Goal: Task Accomplishment & Management: Use online tool/utility

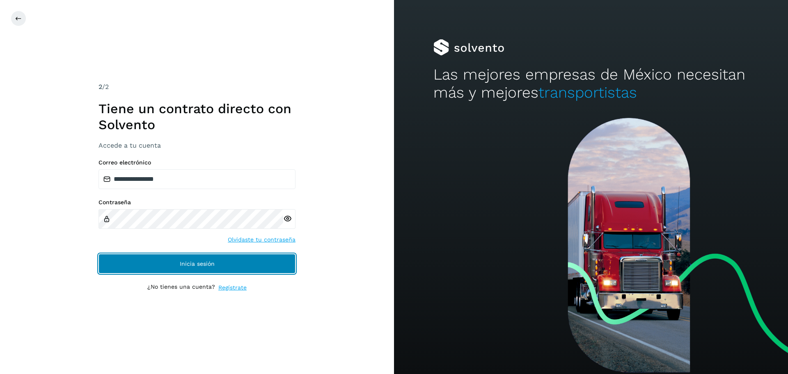
click at [173, 266] on button "Inicia sesión" at bounding box center [196, 264] width 197 height 20
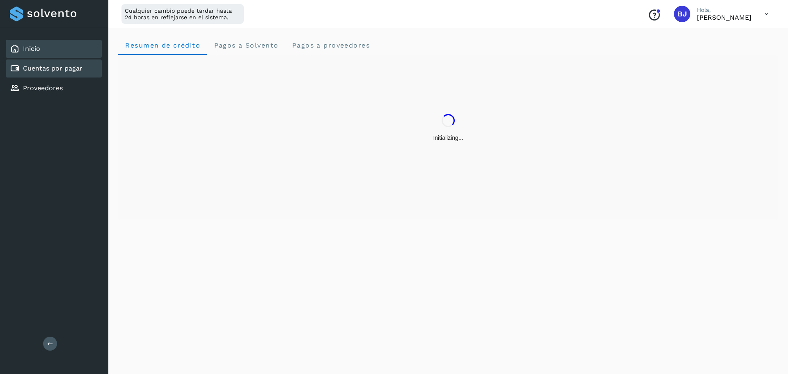
click at [48, 72] on link "Cuentas por pagar" at bounding box center [53, 68] width 60 height 8
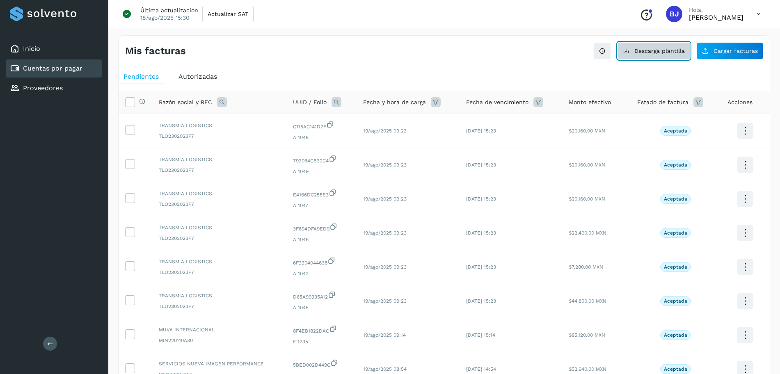
click at [664, 52] on span "Descarga plantilla" at bounding box center [659, 51] width 50 height 6
click at [727, 61] on div "Mis facturas Ver instrucciones para cargar Facturas Descarga plantilla Cargar f…" at bounding box center [444, 274] width 652 height 479
click at [727, 54] on span "Cargar facturas" at bounding box center [736, 51] width 44 height 6
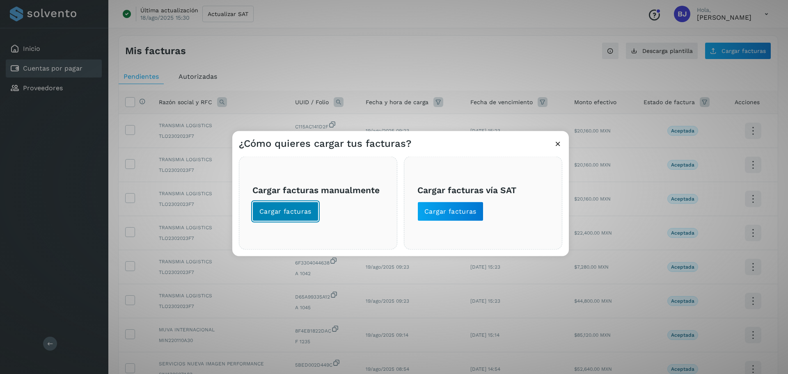
click at [284, 211] on span "Cargar facturas" at bounding box center [285, 211] width 52 height 9
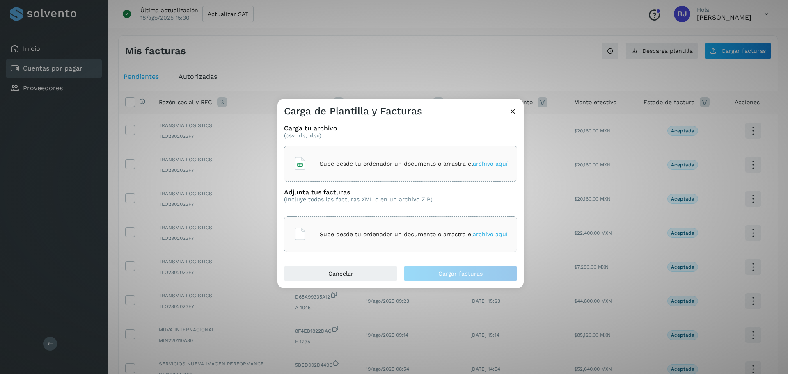
click at [316, 163] on div "Sube desde tu ordenador un documento o arrastra el archivo aquí" at bounding box center [400, 164] width 214 height 22
click at [305, 230] on icon at bounding box center [299, 234] width 13 height 13
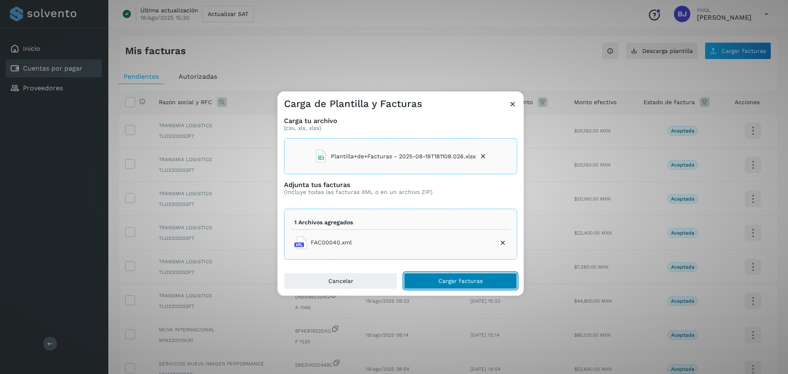
click at [441, 276] on button "Cargar facturas" at bounding box center [460, 281] width 113 height 16
